Goal: Information Seeking & Learning: Compare options

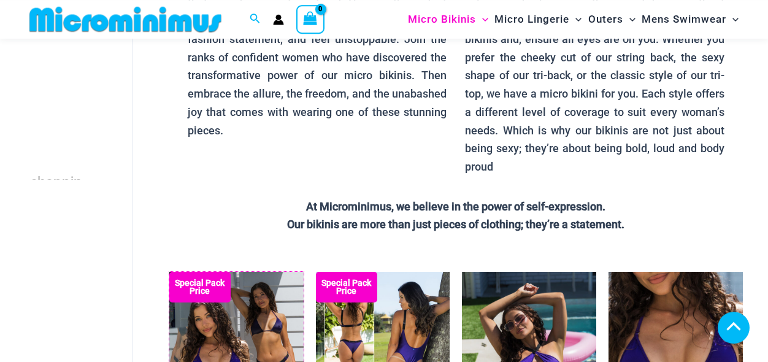
scroll to position [339, 0]
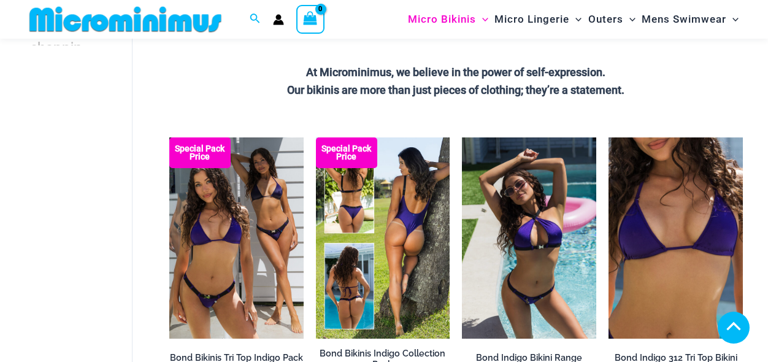
drag, startPoint x: 361, startPoint y: 207, endPoint x: 538, endPoint y: 203, distance: 177.3
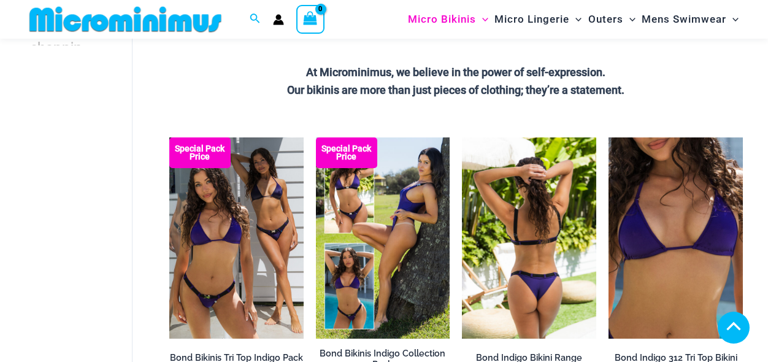
drag, startPoint x: 538, startPoint y: 203, endPoint x: 646, endPoint y: 210, distance: 108.8
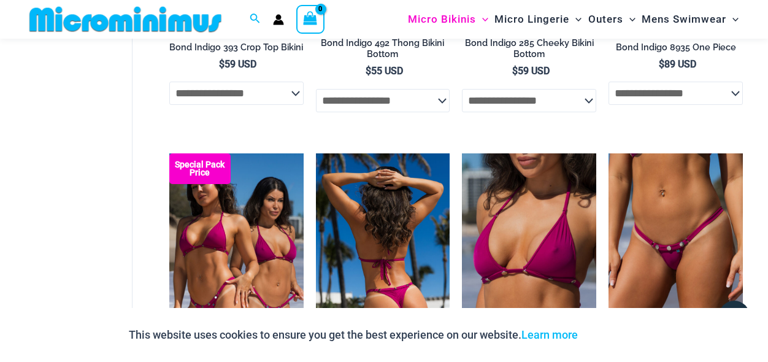
scroll to position [1038, 0]
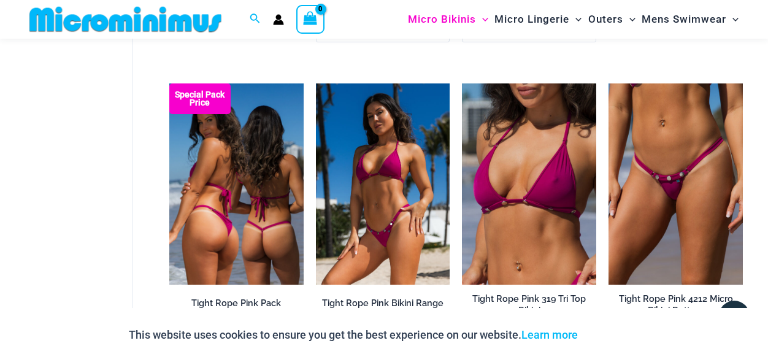
drag, startPoint x: 254, startPoint y: 150, endPoint x: 275, endPoint y: 146, distance: 21.2
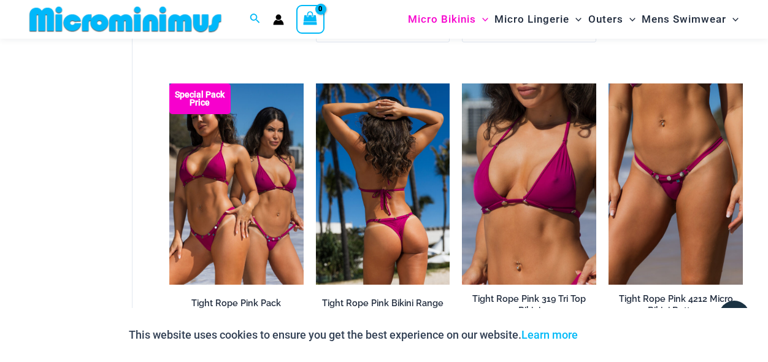
drag, startPoint x: 338, startPoint y: 147, endPoint x: 355, endPoint y: 145, distance: 16.7
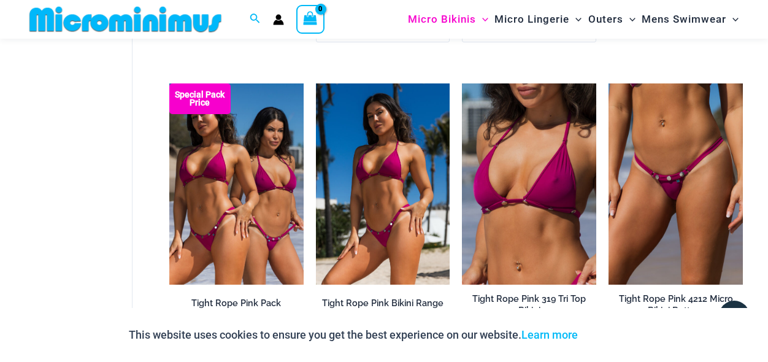
scroll to position [1317, 0]
